Goal: Find specific page/section: Find specific page/section

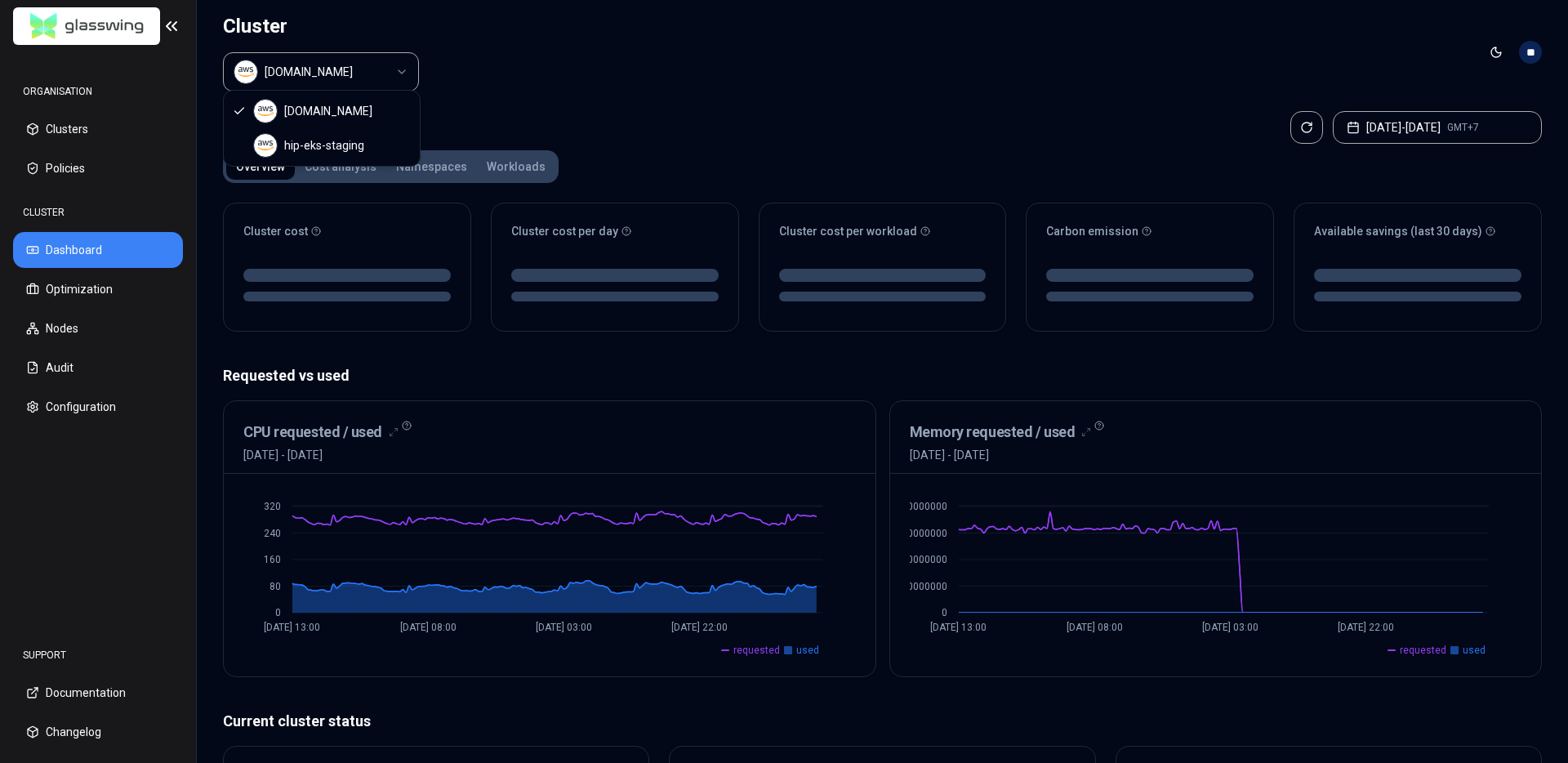
click at [402, 69] on html "ORGANISATION Clusters Policies CLUSTER Dashboard Optimization Nodes Audit Confi…" at bounding box center [784, 382] width 1568 height 763
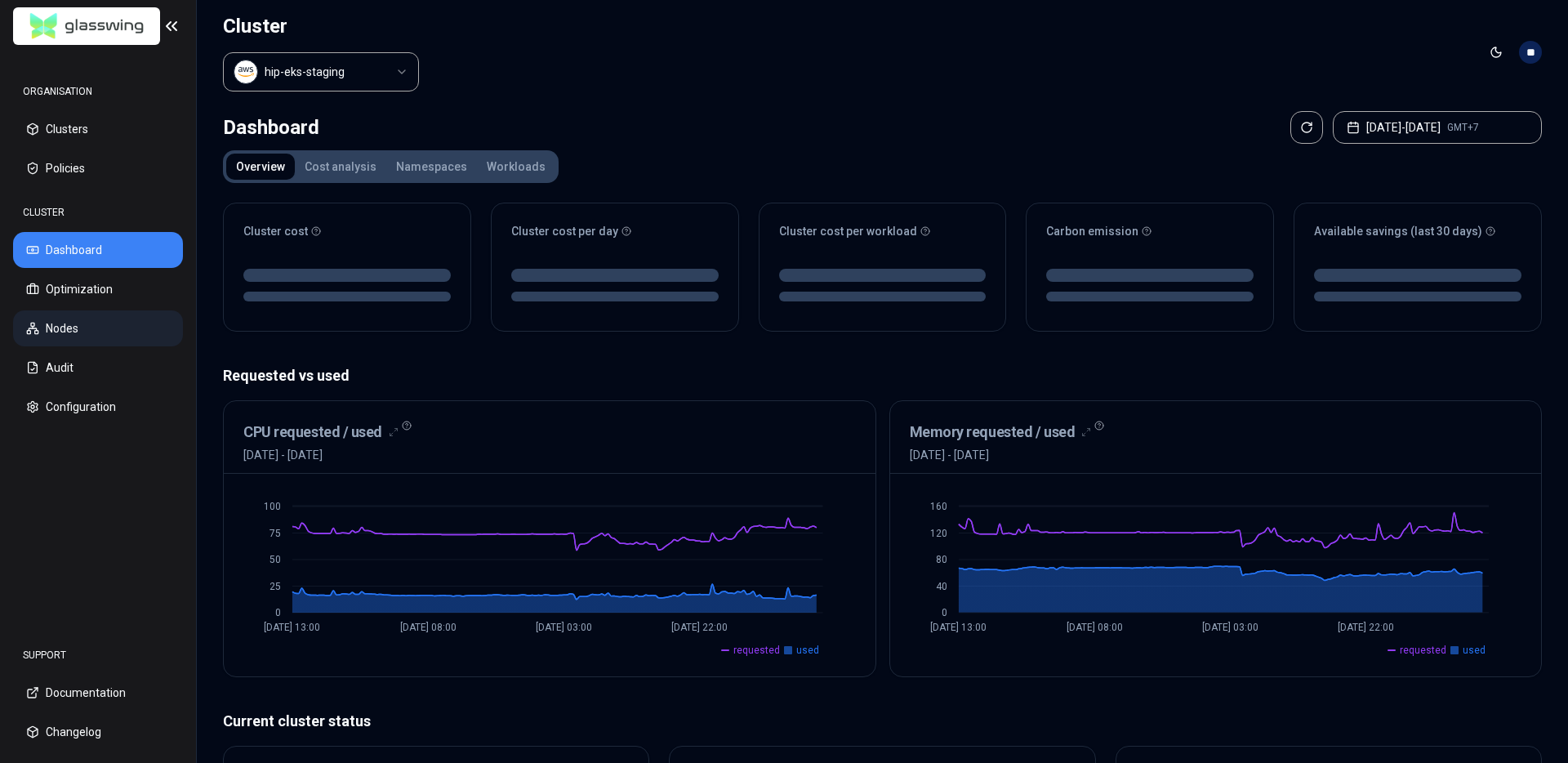
click at [59, 333] on button "Nodes" at bounding box center [97, 328] width 170 height 36
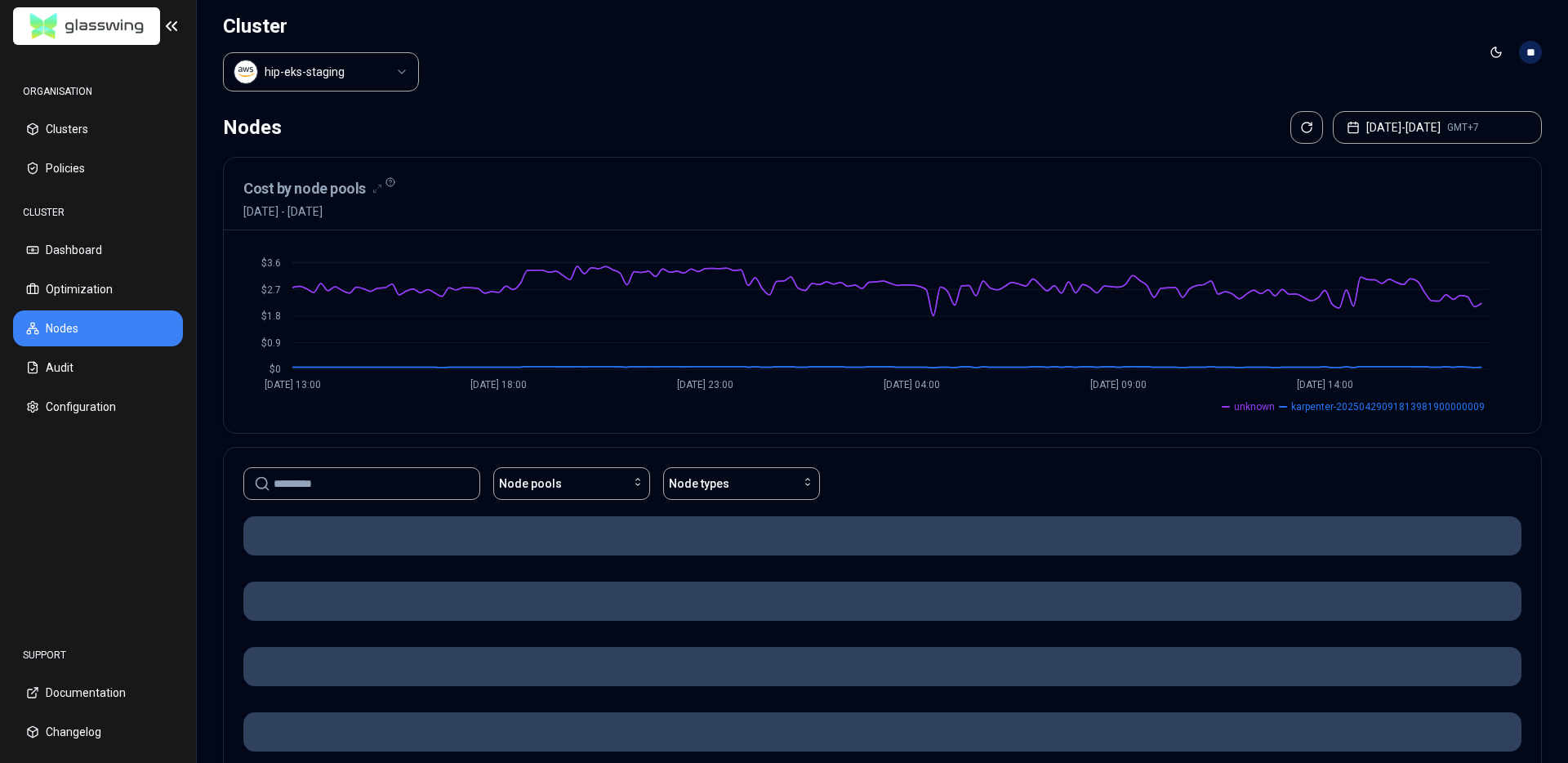
click at [382, 490] on input at bounding box center [371, 483] width 196 height 31
type input "*****"
